Goal: Transaction & Acquisition: Purchase product/service

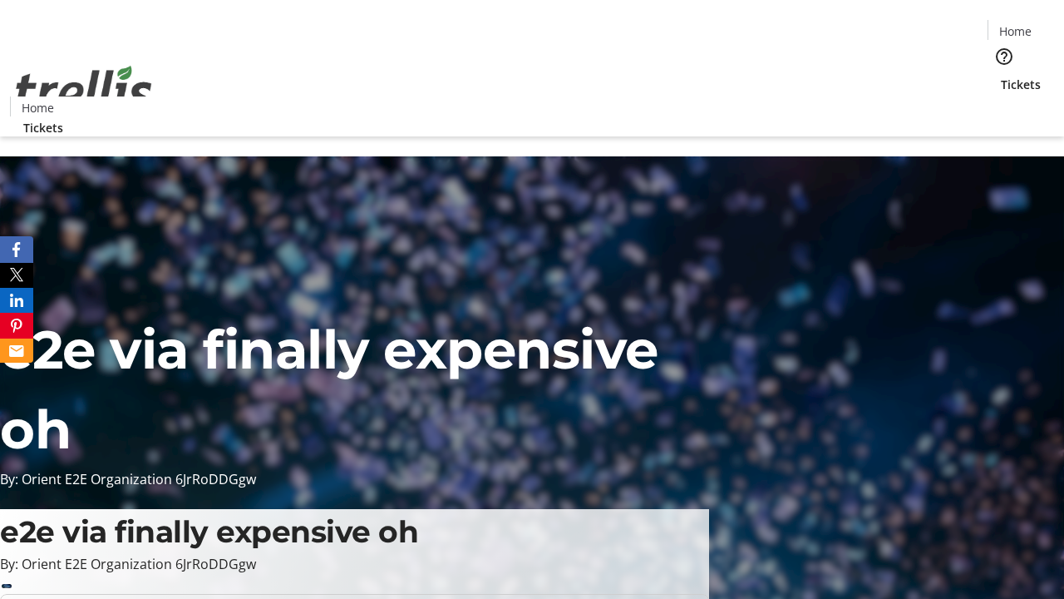
click at [1001, 76] on span "Tickets" at bounding box center [1021, 84] width 40 height 17
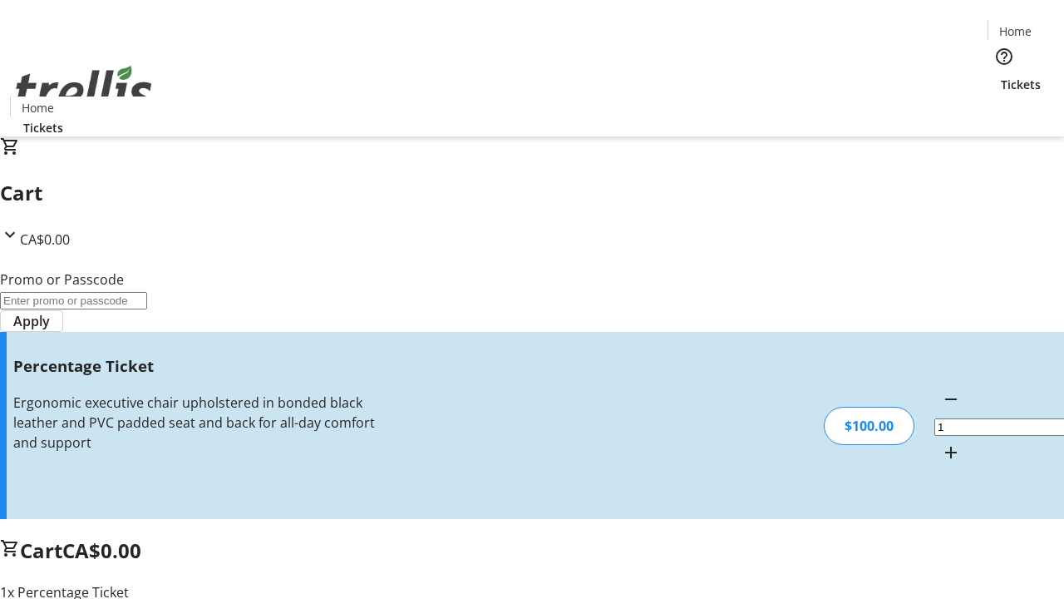
type input "FOO"
